Goal: Navigation & Orientation: Find specific page/section

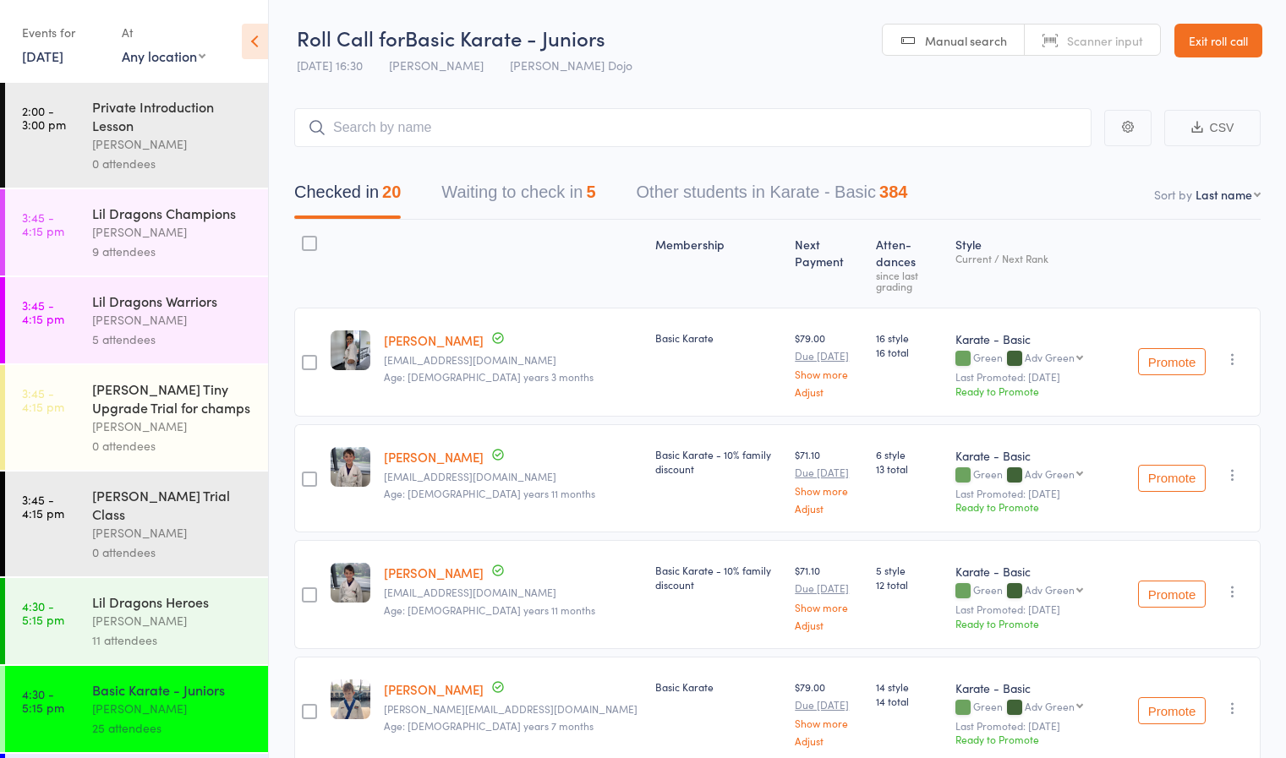
click at [1210, 43] on link "Exit roll call" at bounding box center [1218, 41] width 88 height 34
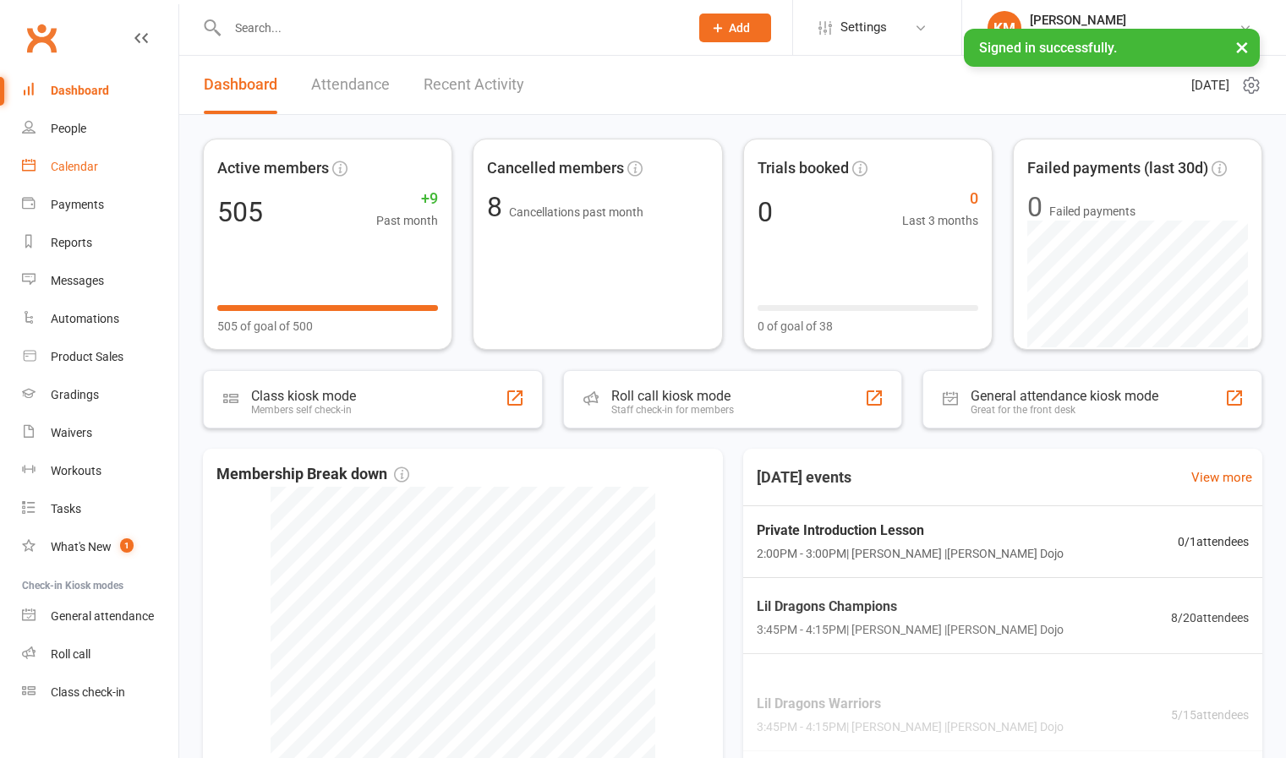
click at [44, 167] on link "Calendar" at bounding box center [100, 167] width 156 height 38
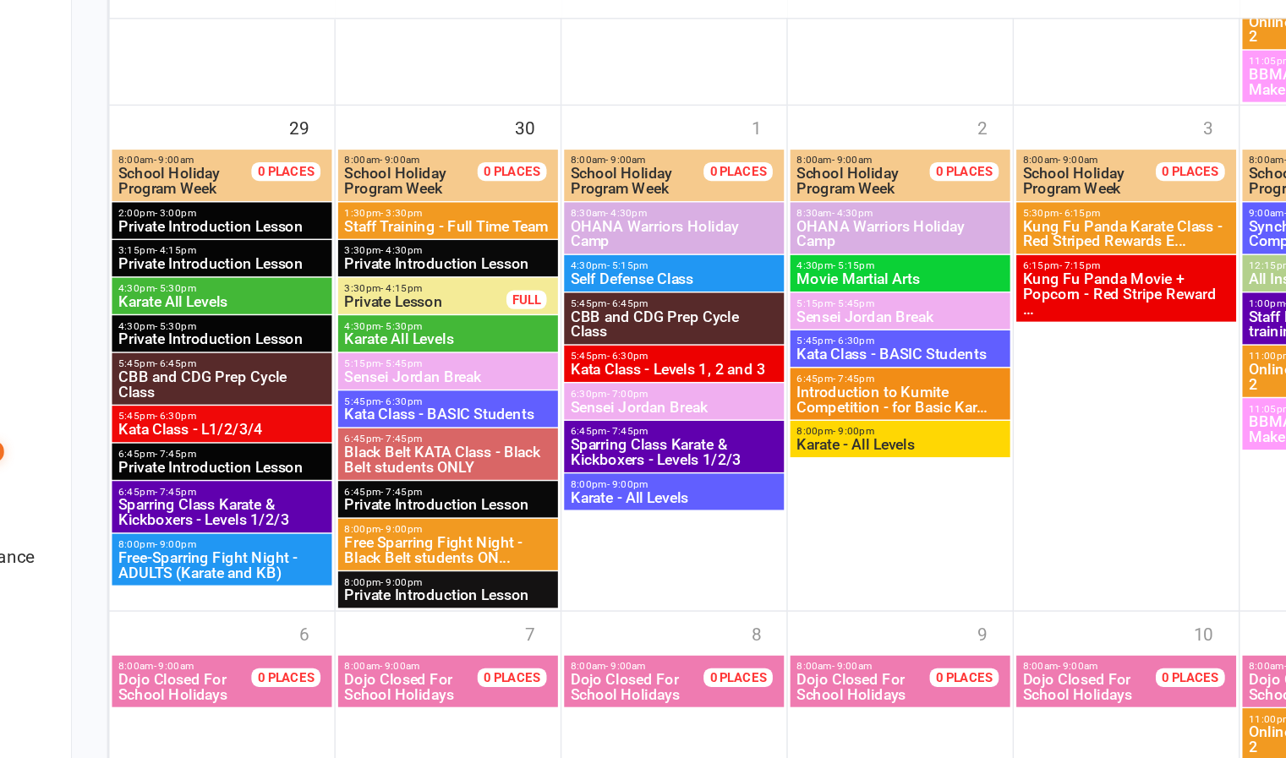
scroll to position [2754, 0]
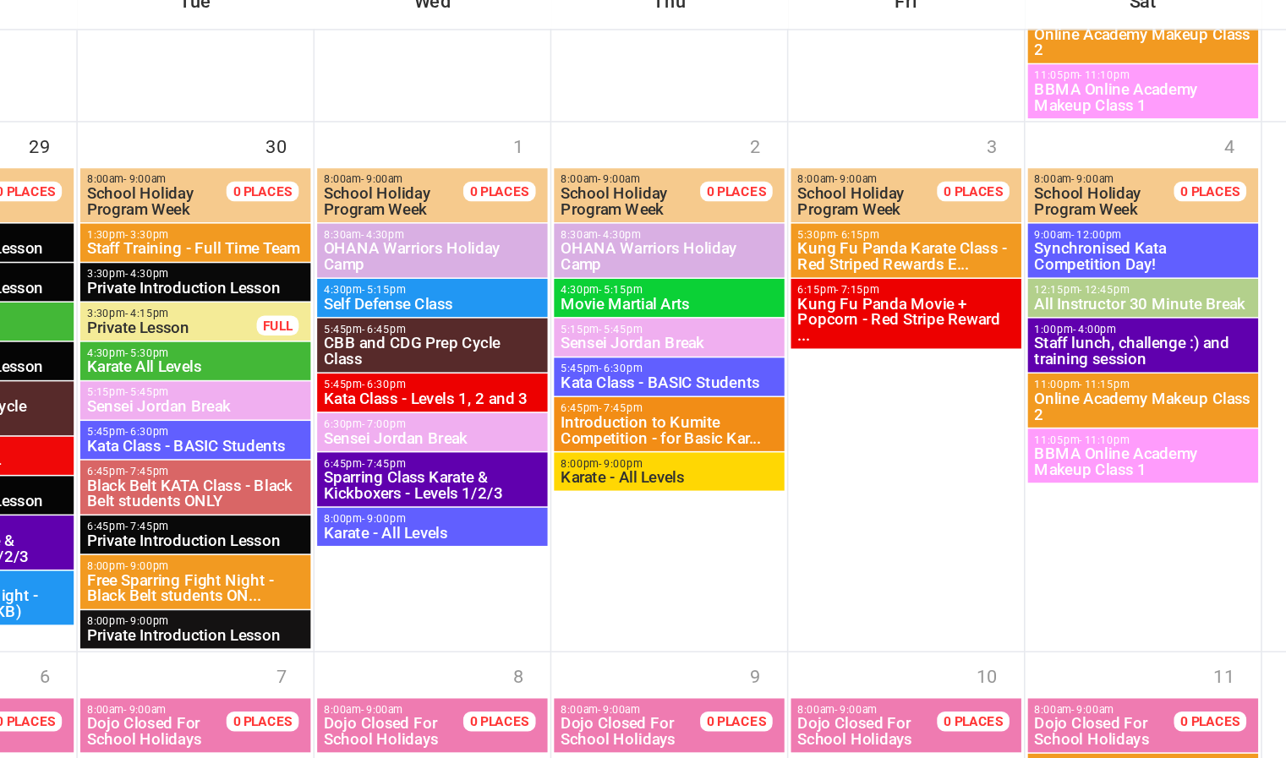
click at [890, 443] on span "Kung Fu Panda Movie + Popcorn - Red Stripe Reward ..." at bounding box center [888, 440] width 141 height 30
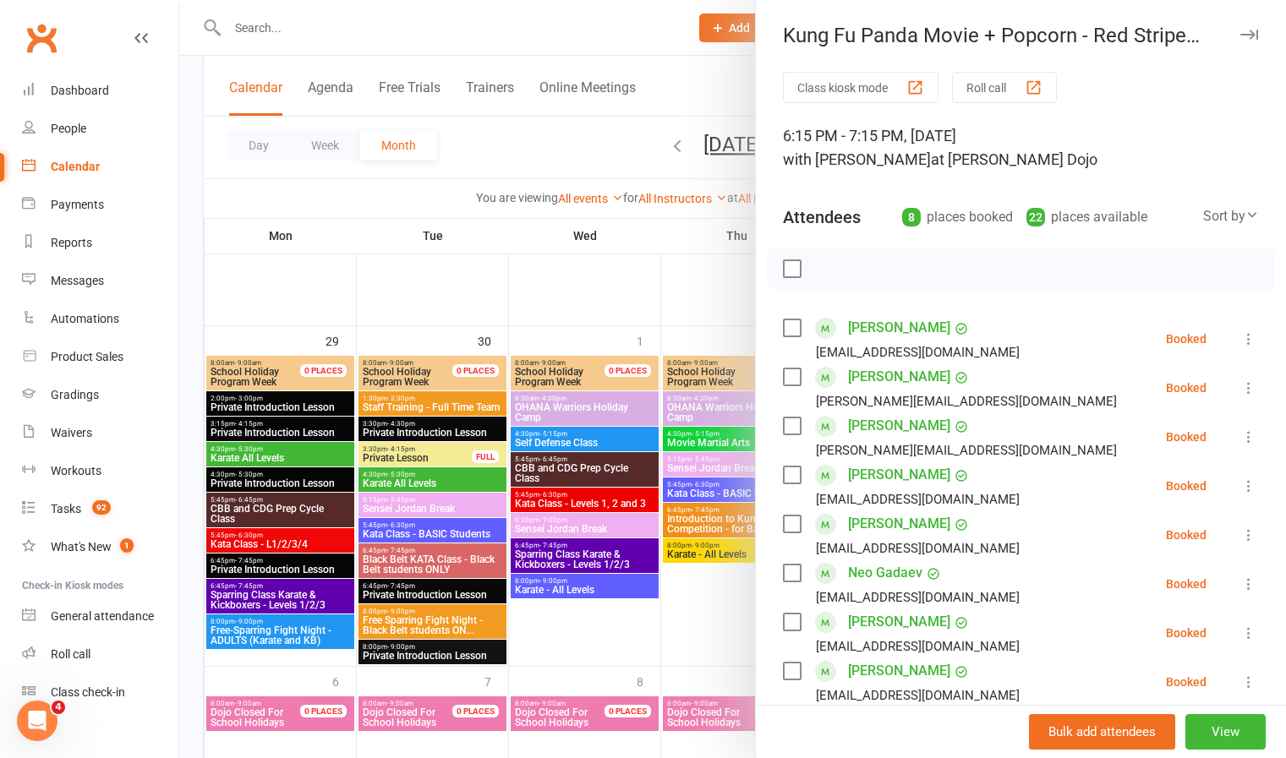
scroll to position [2740, 0]
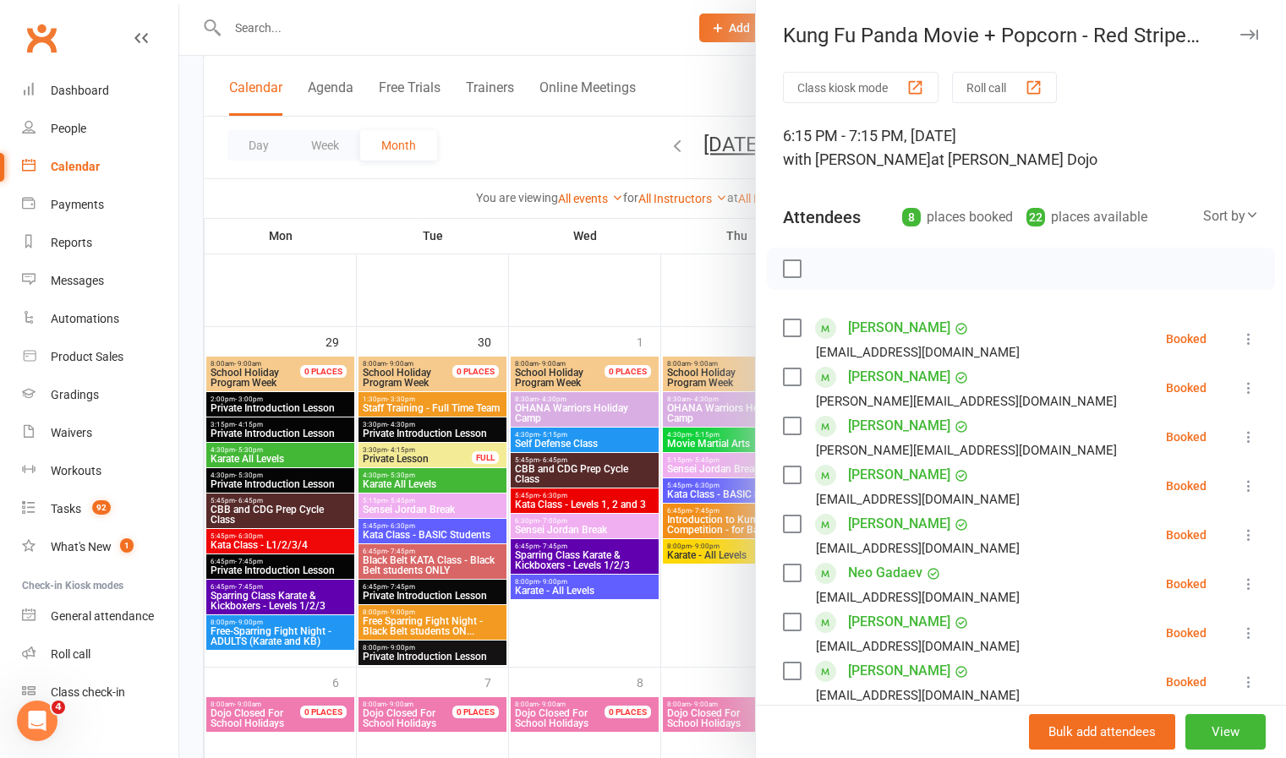
click at [732, 303] on div at bounding box center [732, 379] width 1106 height 758
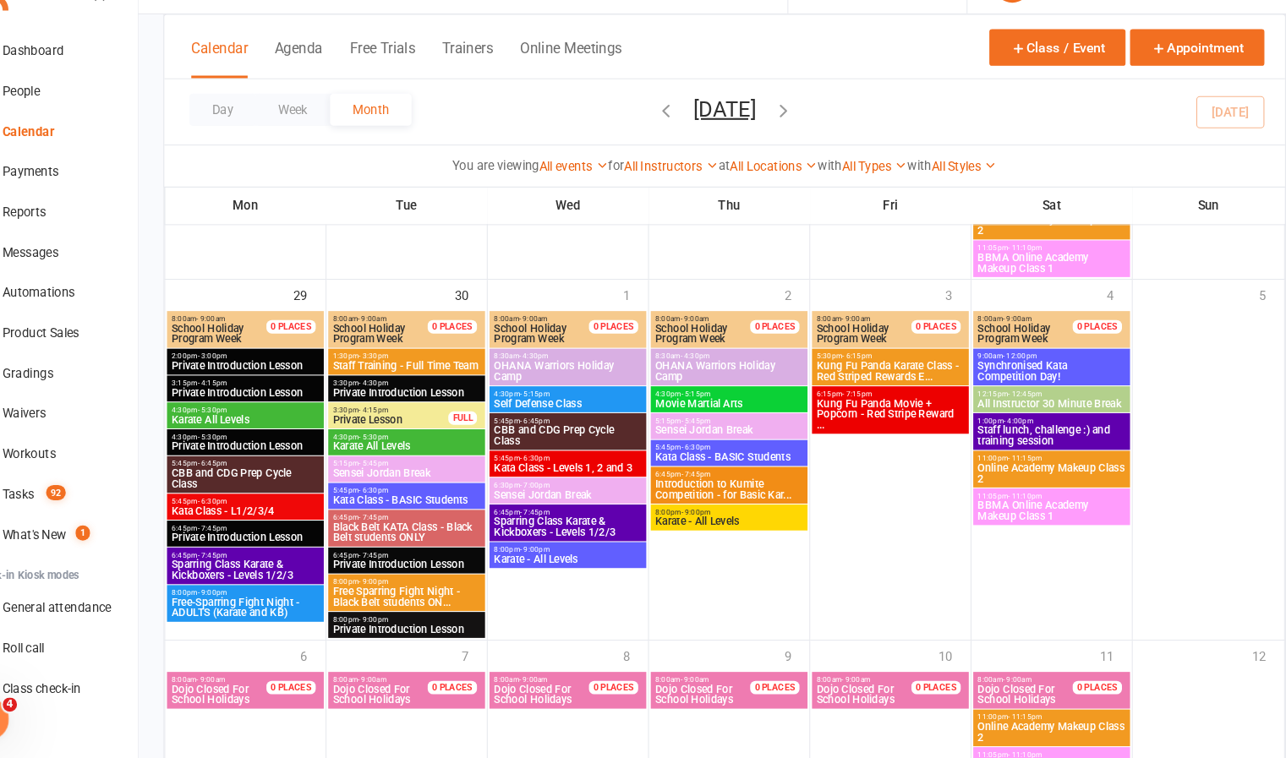
scroll to position [2774, 0]
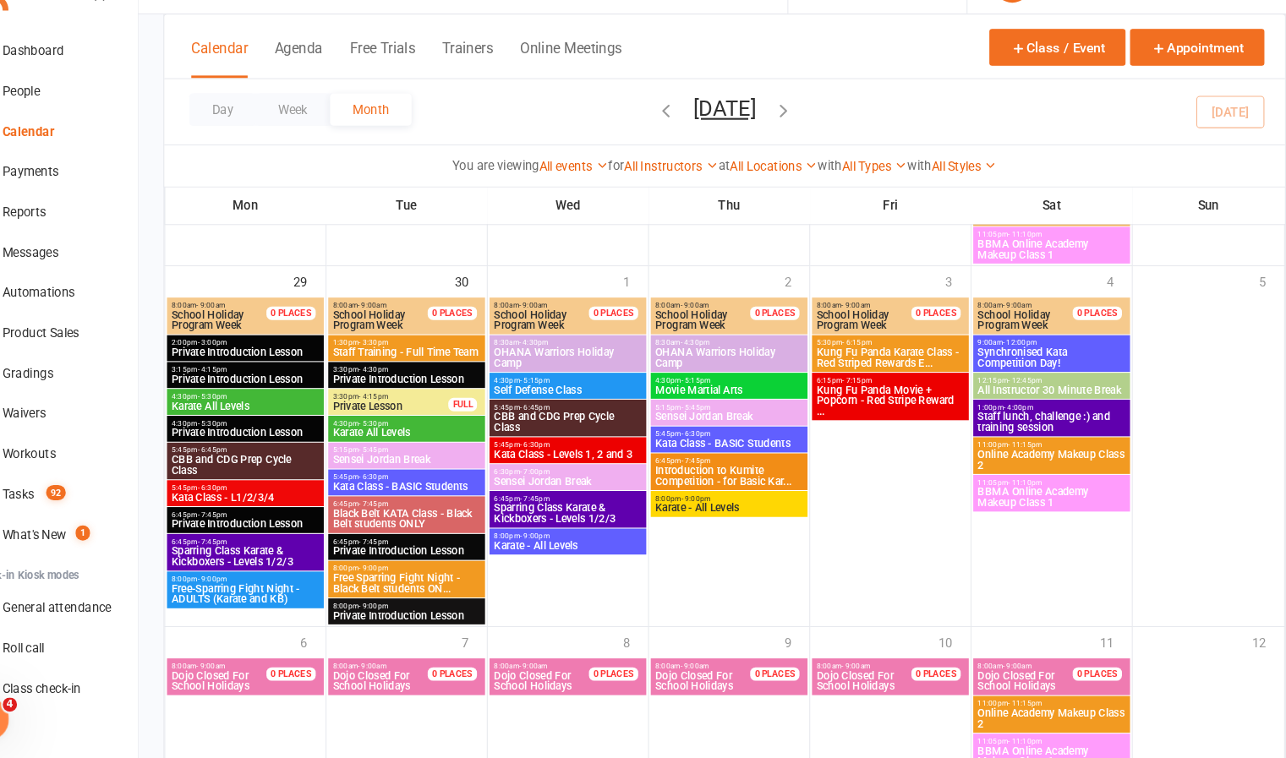
click at [874, 464] on div at bounding box center [889, 477] width 148 height 309
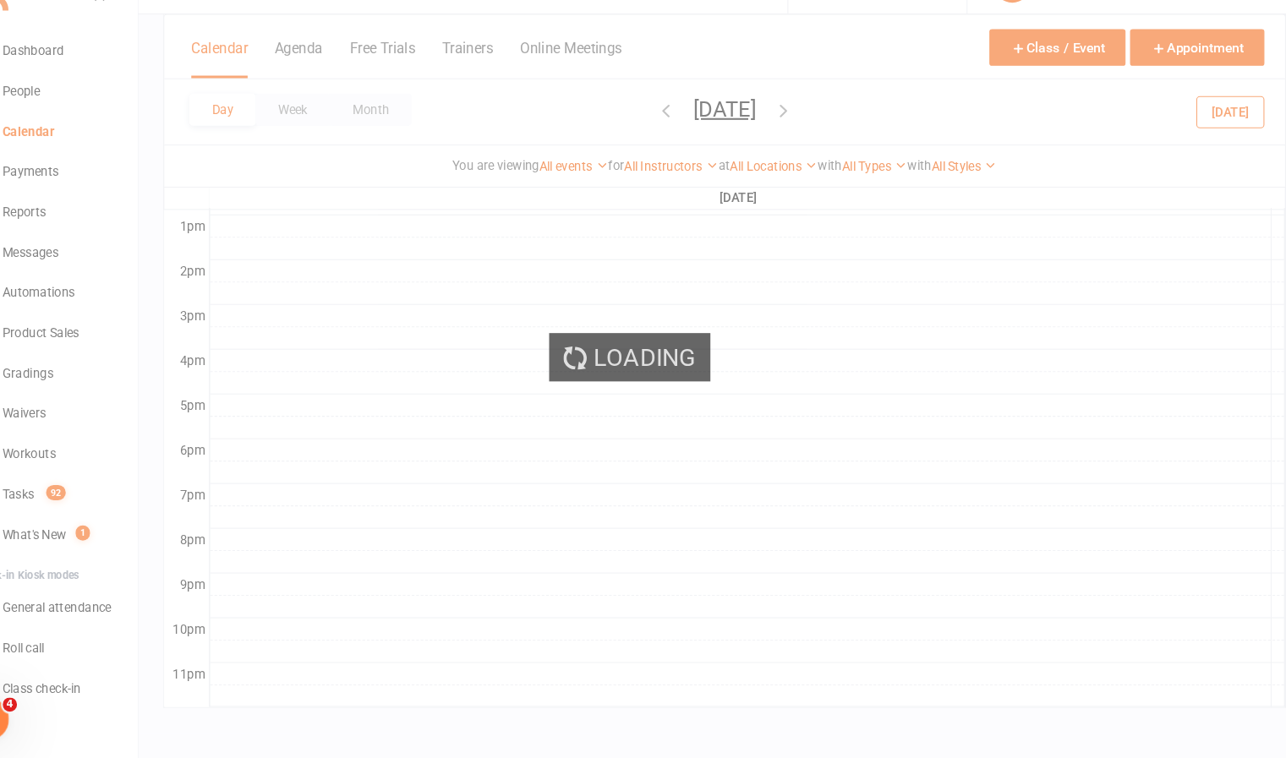
scroll to position [0, 0]
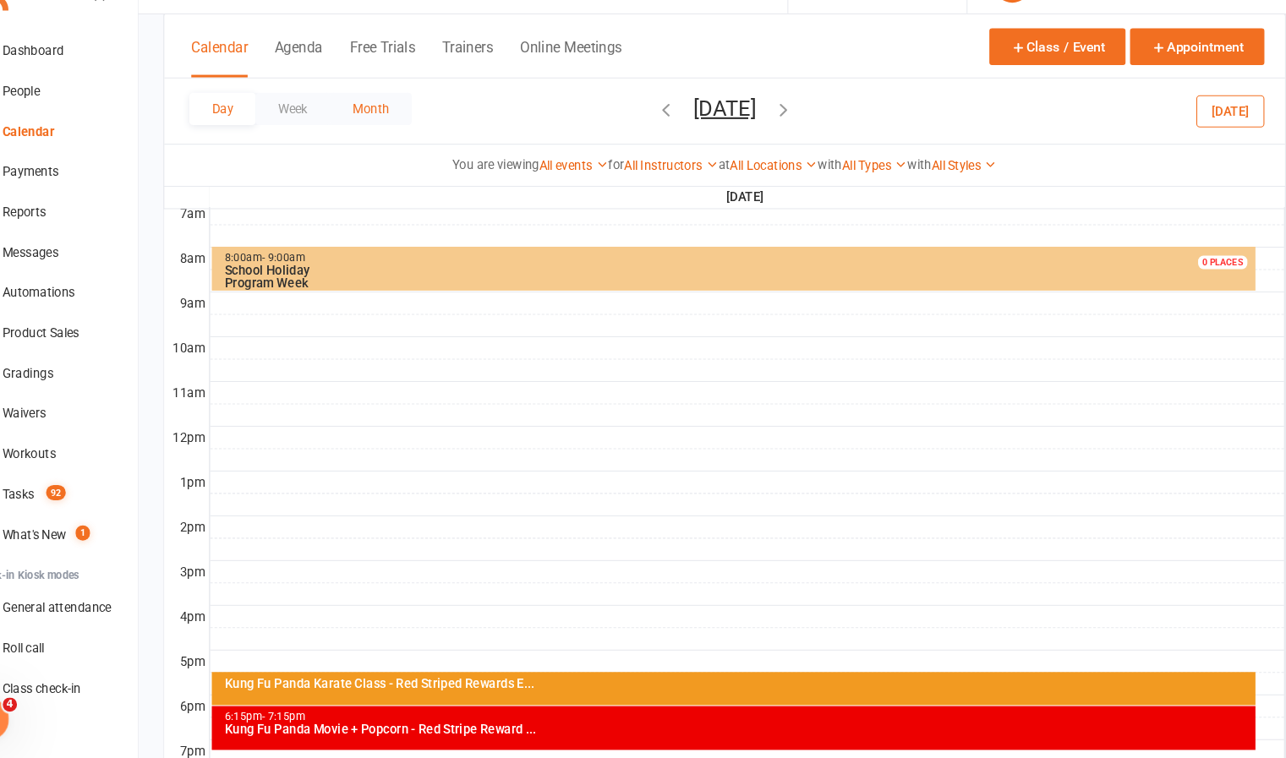
click at [396, 145] on button "Month" at bounding box center [398, 145] width 77 height 30
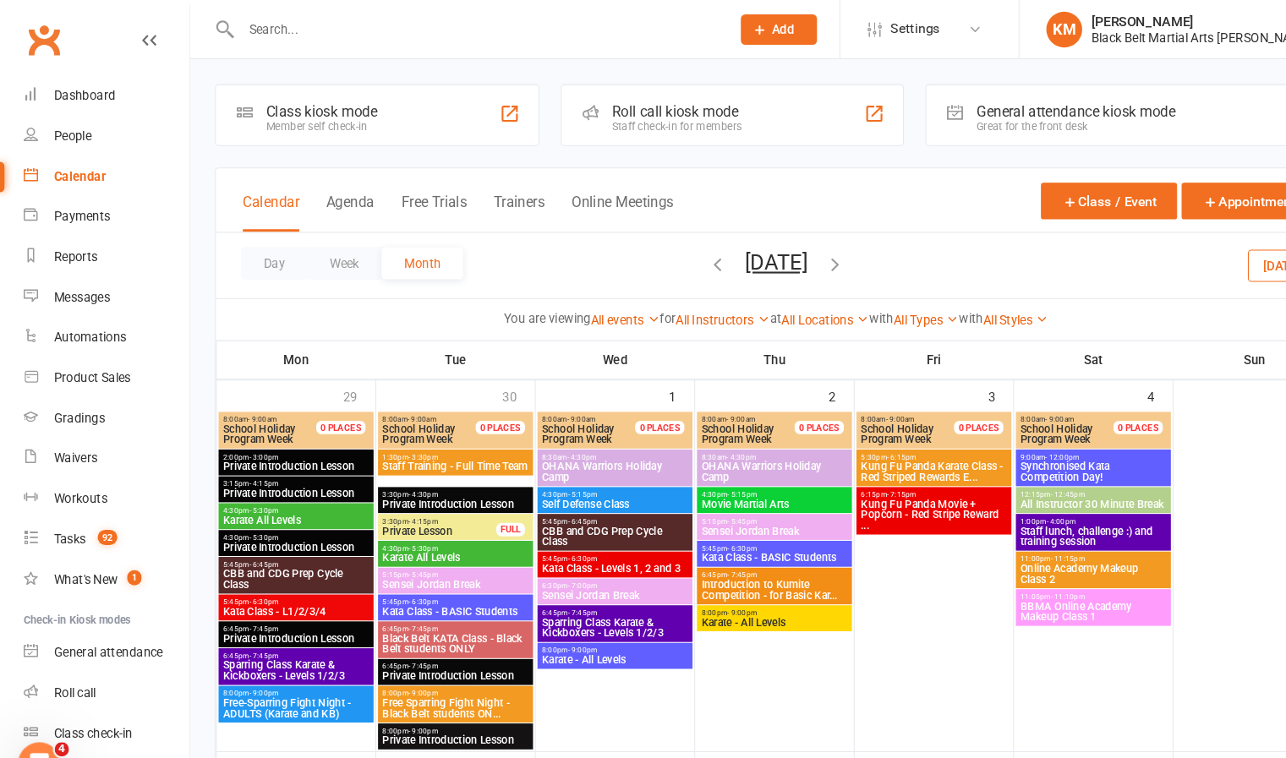
click at [668, 250] on icon "button" at bounding box center [677, 248] width 19 height 19
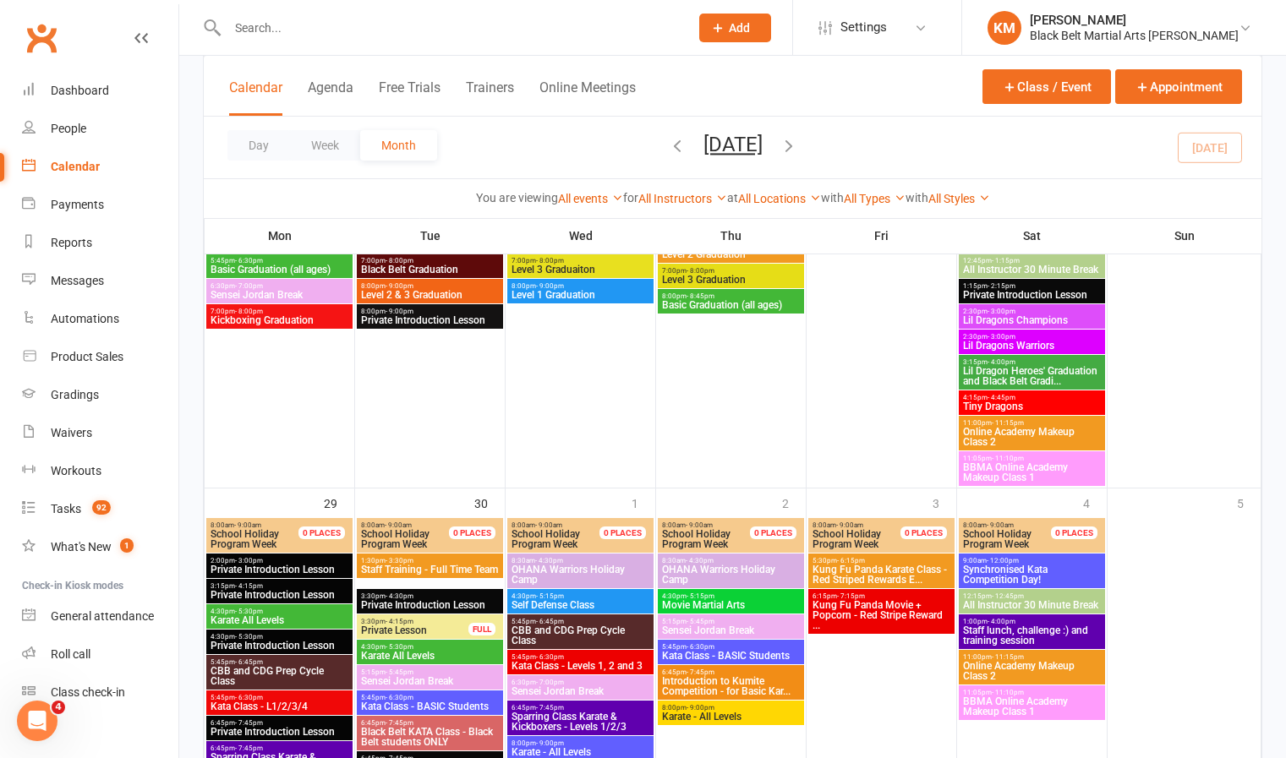
scroll to position [2613, 0]
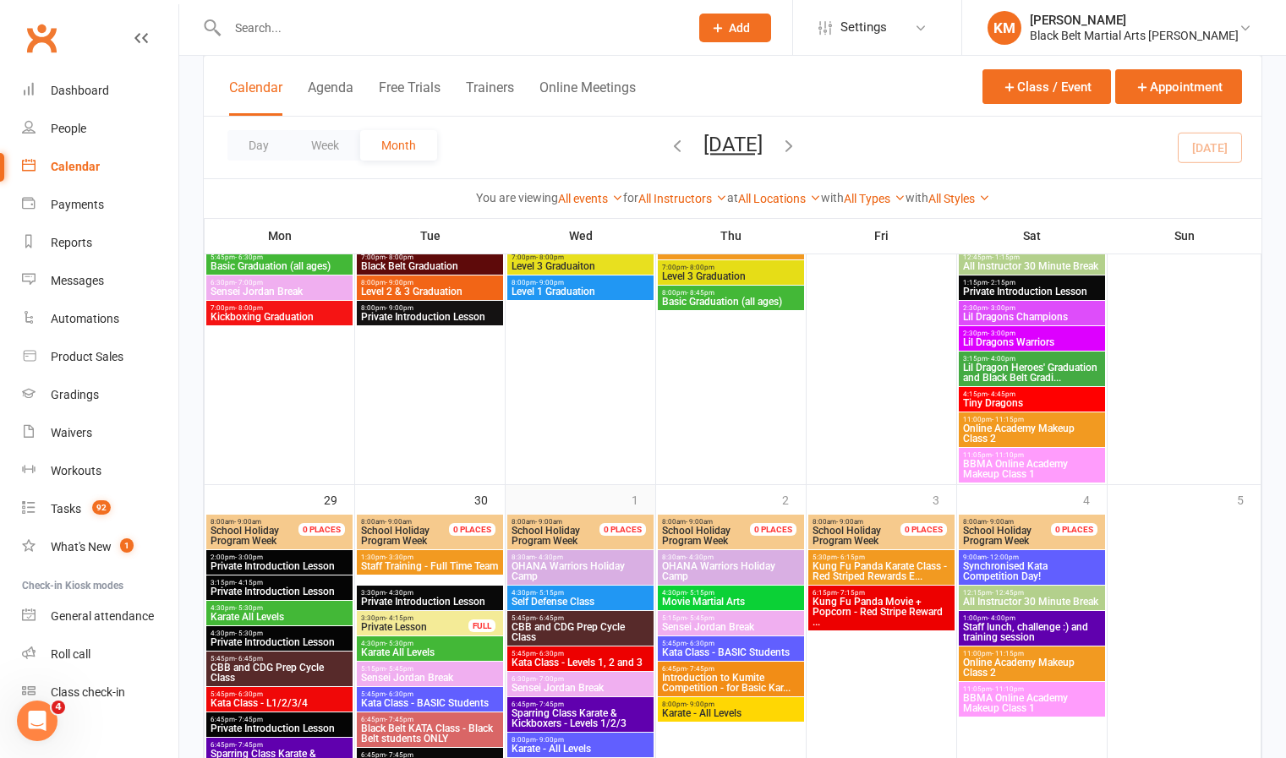
click at [641, 503] on div "1" at bounding box center [643, 499] width 24 height 28
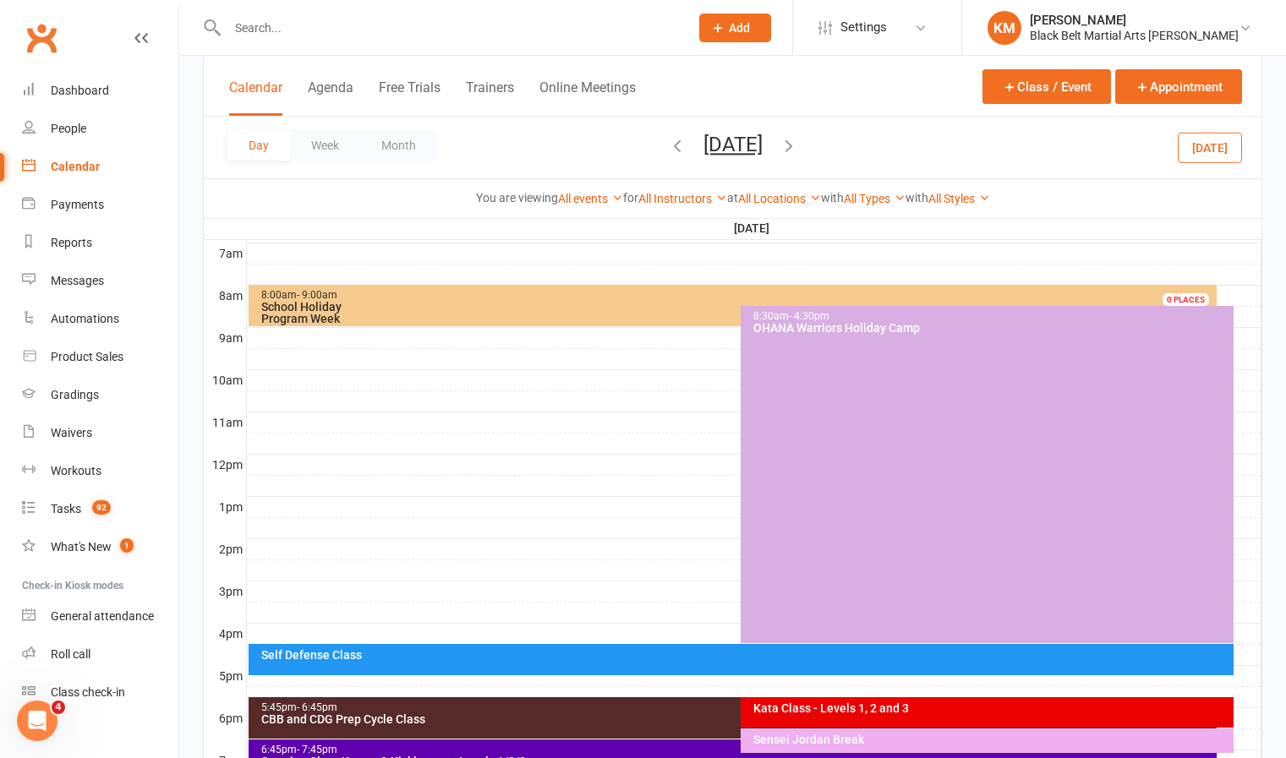
scroll to position [0, 0]
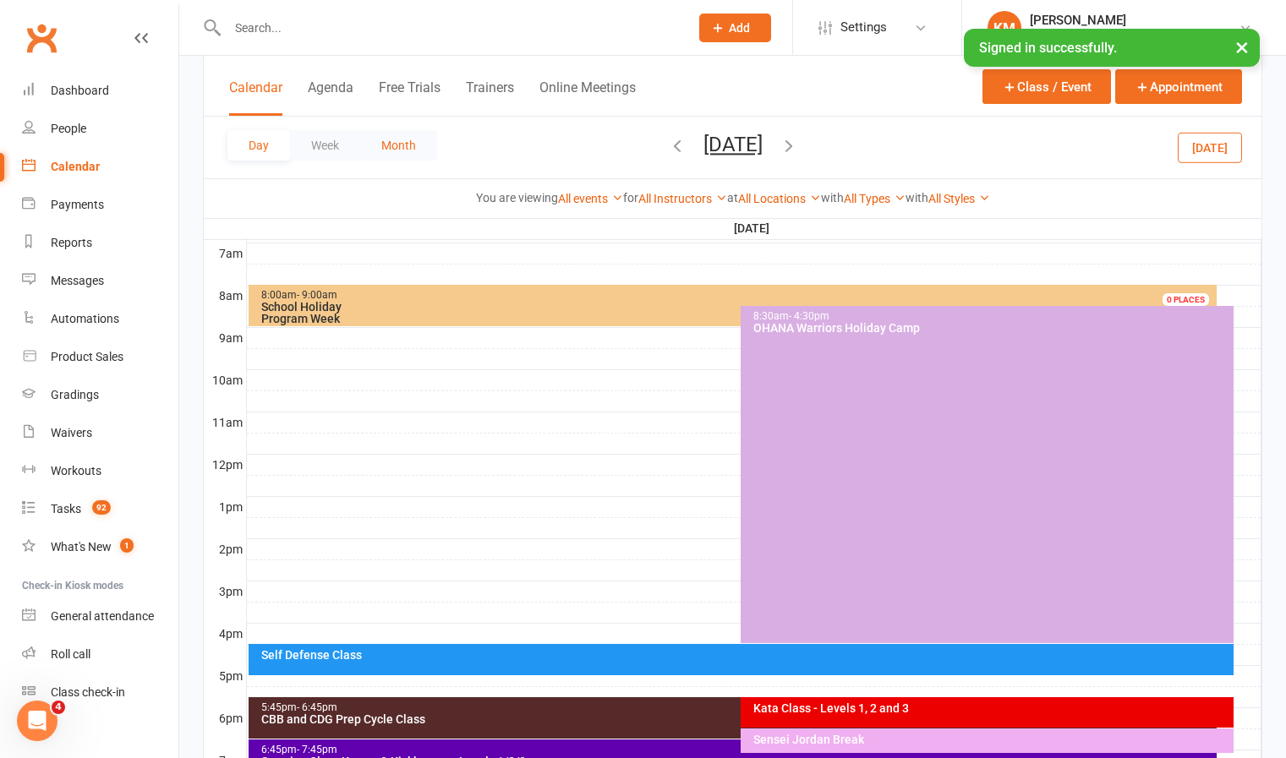
click at [396, 154] on button "Month" at bounding box center [398, 145] width 77 height 30
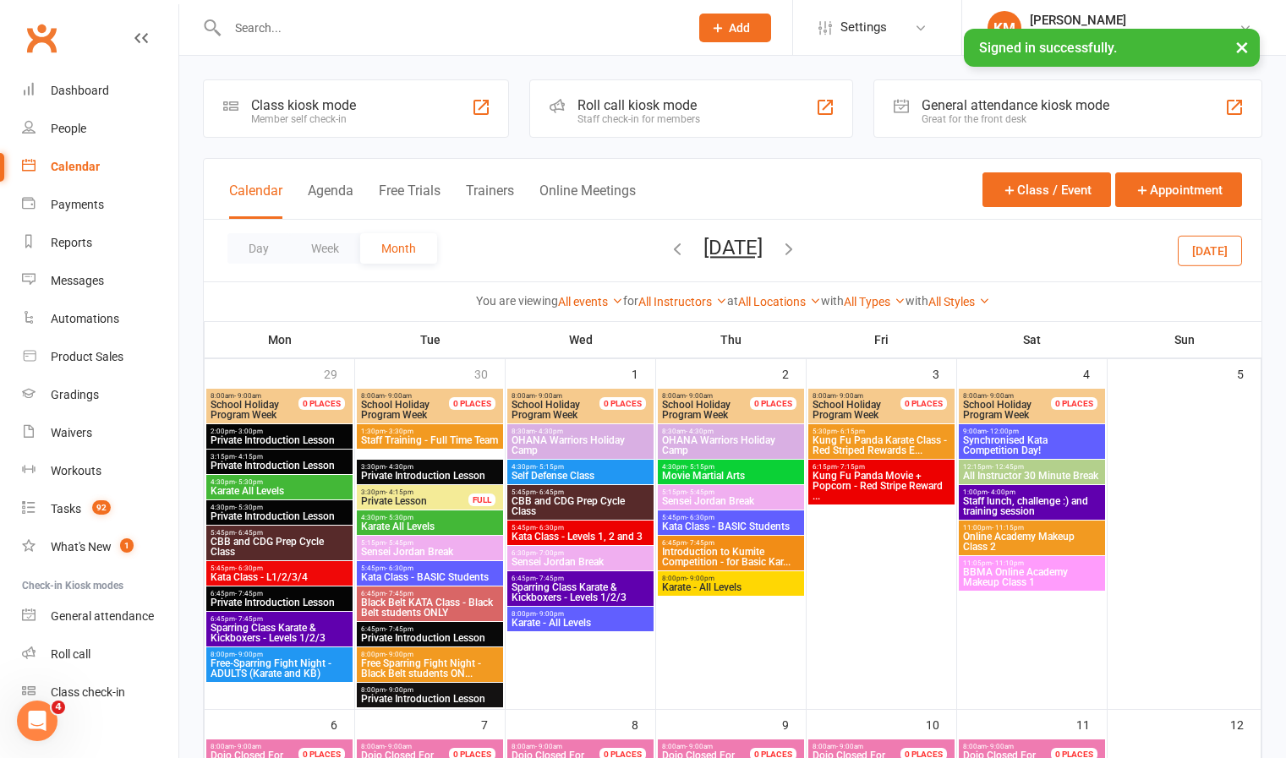
click at [686, 256] on span "[DATE] [DATE] Sun Mon Tue Wed Thu Fri Sat 31 01 02 03 04 05 06 07 08 09 10 11 1…" at bounding box center [732, 251] width 93 height 30
click at [668, 251] on icon "button" at bounding box center [677, 248] width 19 height 19
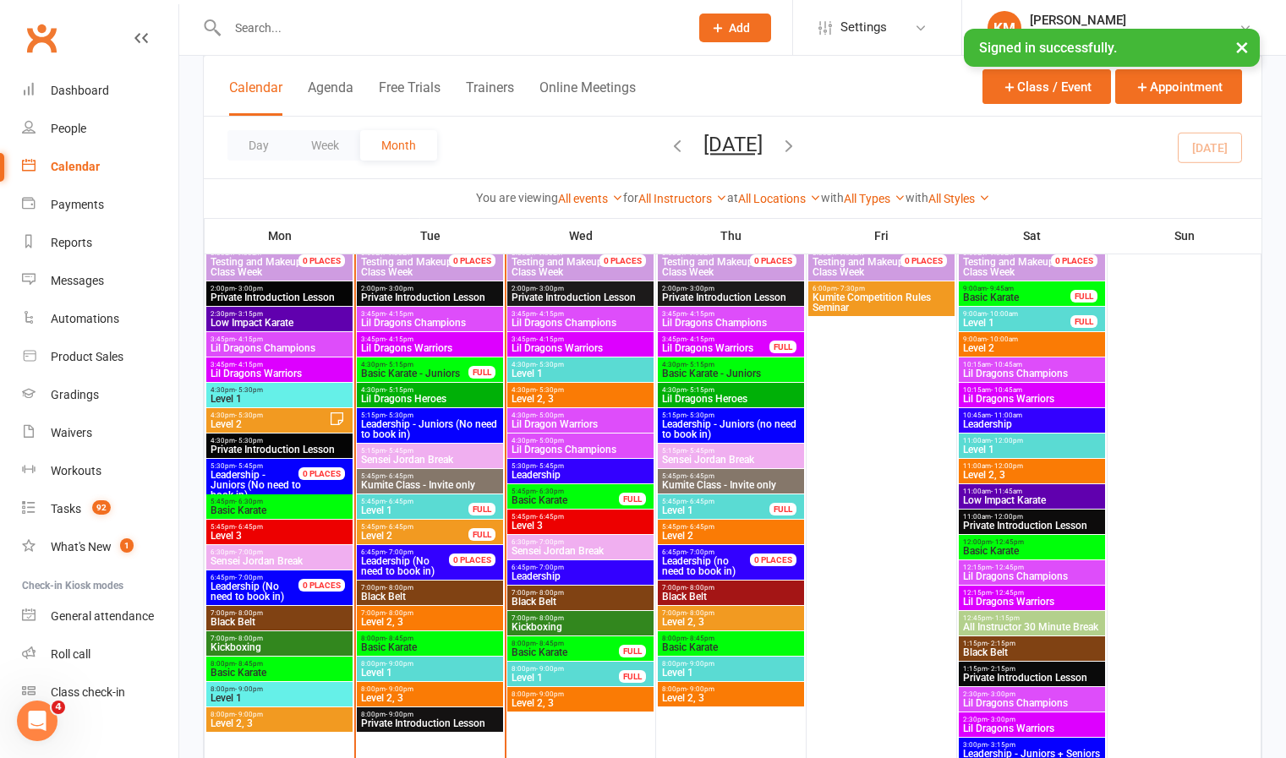
scroll to position [1641, 0]
